Goal: Task Accomplishment & Management: Use online tool/utility

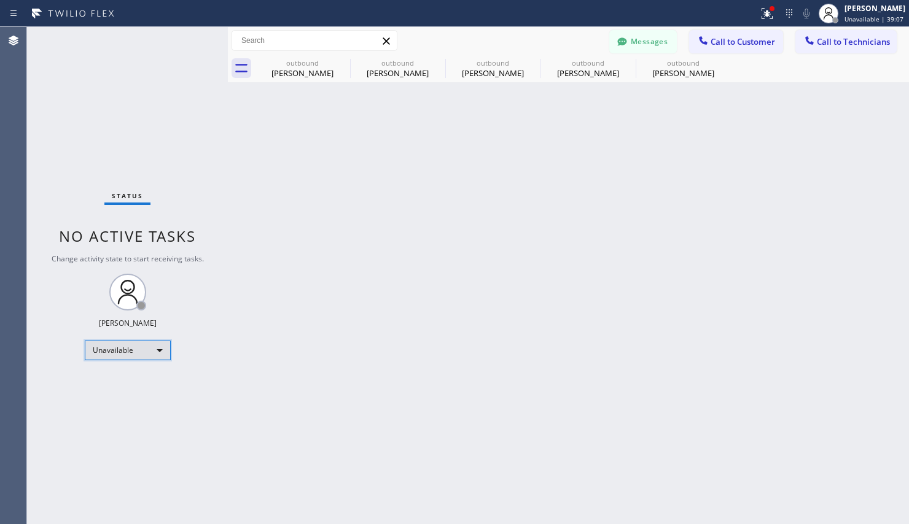
click at [134, 349] on div "Unavailable" at bounding box center [128, 351] width 86 height 20
click at [110, 385] on li "Available" at bounding box center [127, 383] width 84 height 15
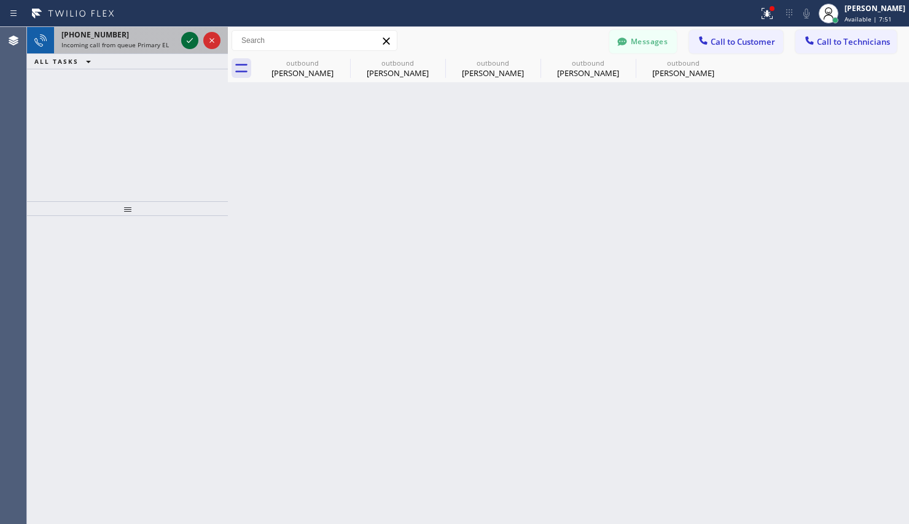
click at [192, 44] on icon at bounding box center [189, 40] width 15 height 15
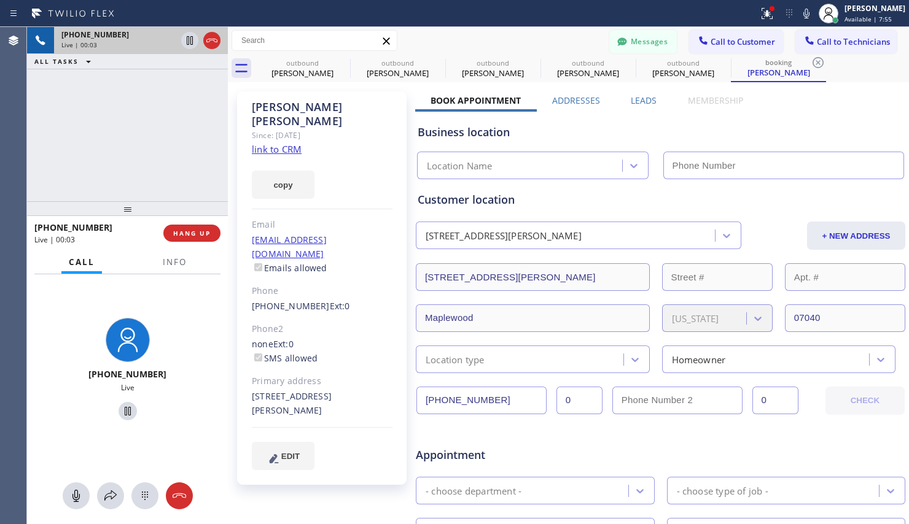
type input "[PHONE_NUMBER]"
click at [262, 143] on link "link to CRM" at bounding box center [277, 149] width 50 height 12
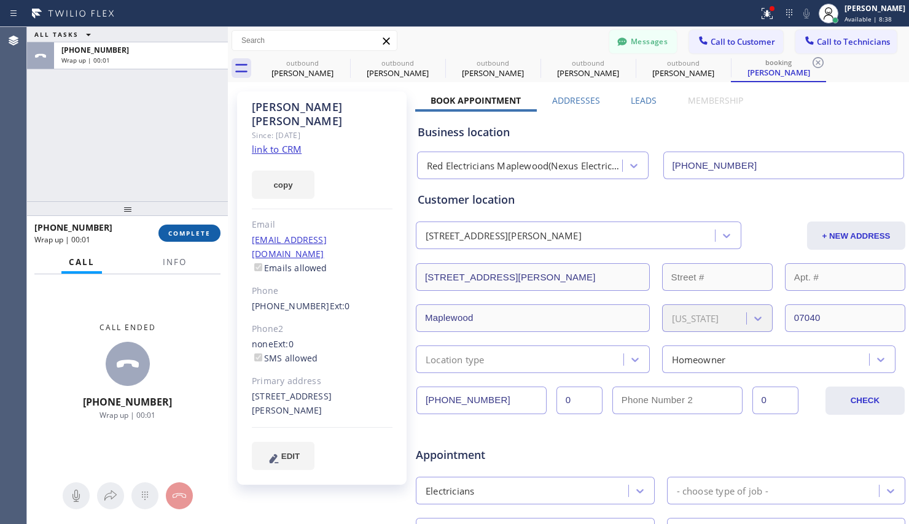
click at [204, 230] on span "COMPLETE" at bounding box center [189, 233] width 42 height 9
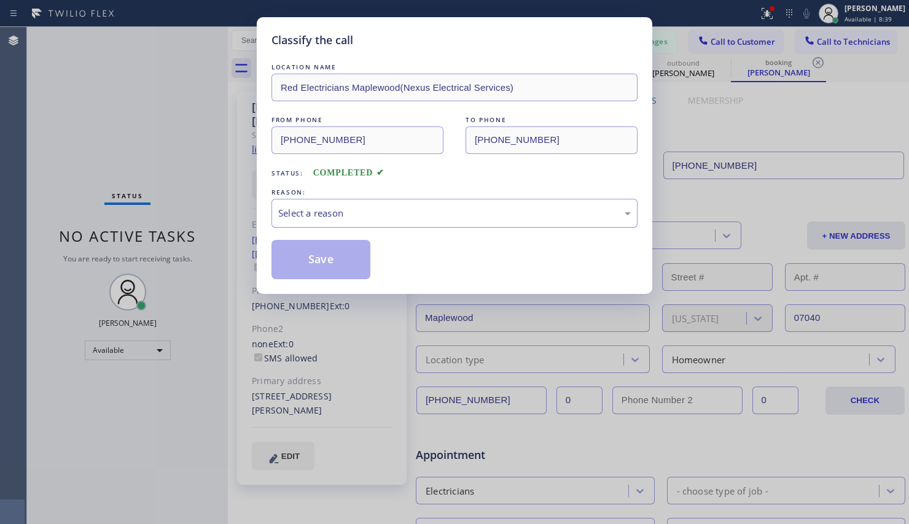
click at [378, 214] on div "Select a reason" at bounding box center [454, 213] width 352 height 14
click at [349, 260] on button "Save" at bounding box center [320, 259] width 99 height 39
type input "[PHONE_NUMBER]"
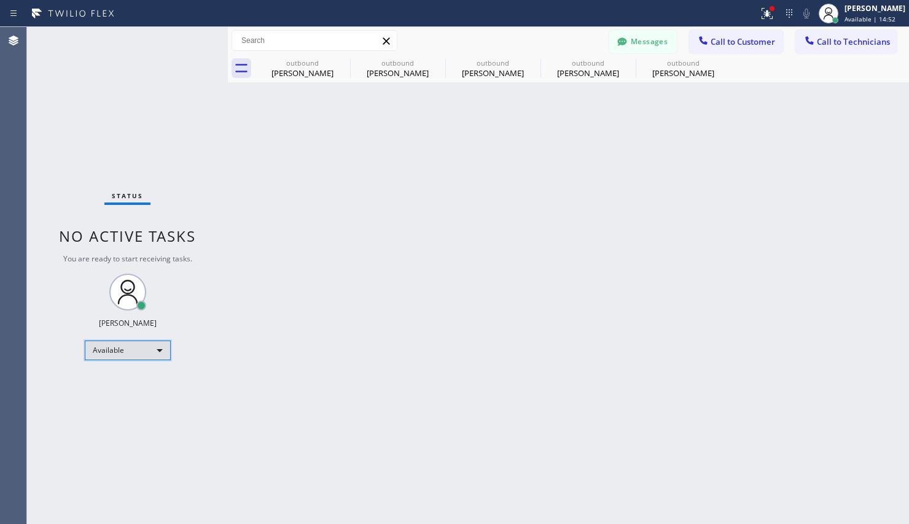
click at [155, 348] on div "Available" at bounding box center [128, 351] width 86 height 20
drag, startPoint x: 133, startPoint y: 401, endPoint x: 117, endPoint y: 402, distance: 16.6
click at [133, 403] on li "Unavailable" at bounding box center [127, 398] width 84 height 15
click at [152, 348] on div "Unavailable" at bounding box center [128, 351] width 86 height 20
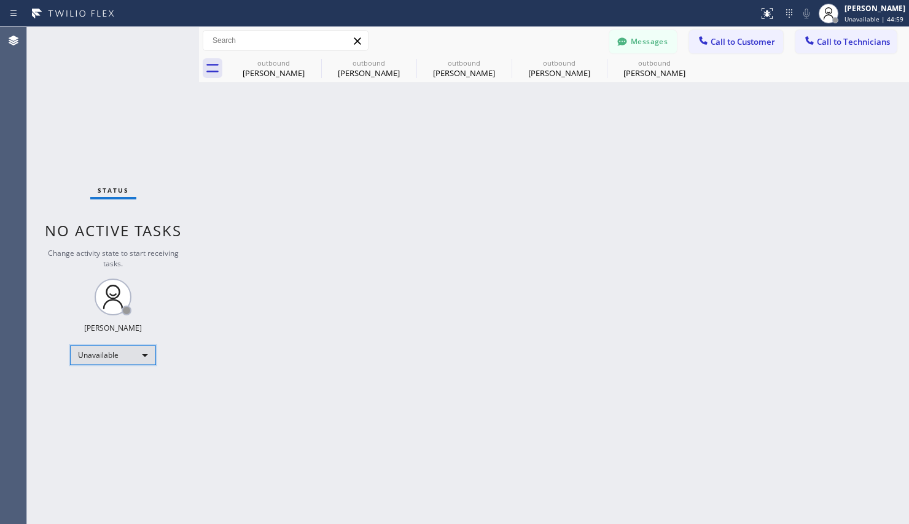
click at [76, 360] on div "Unavailable" at bounding box center [113, 356] width 86 height 20
click at [76, 415] on li "Break" at bounding box center [113, 418] width 84 height 15
